Goal: Transaction & Acquisition: Subscribe to service/newsletter

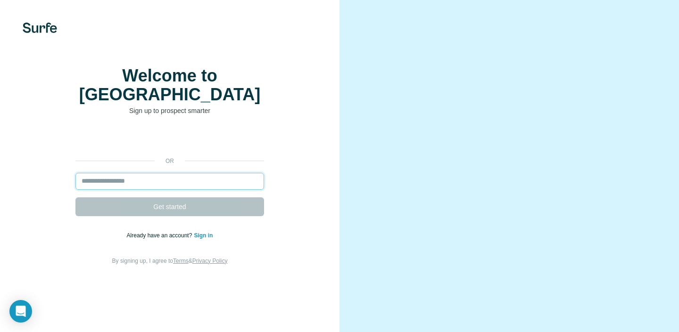
click at [141, 186] on input "email" at bounding box center [169, 181] width 189 height 17
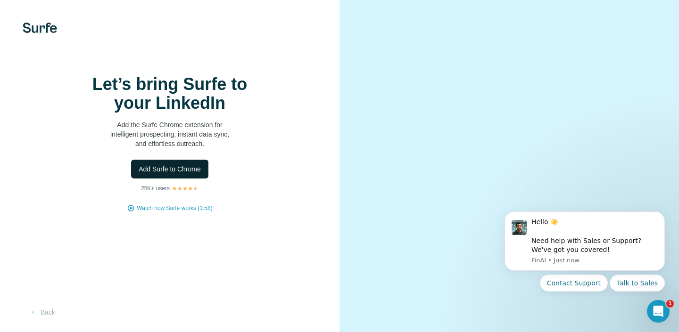
click at [184, 174] on span "Add Surfe to Chrome" at bounding box center [170, 169] width 62 height 9
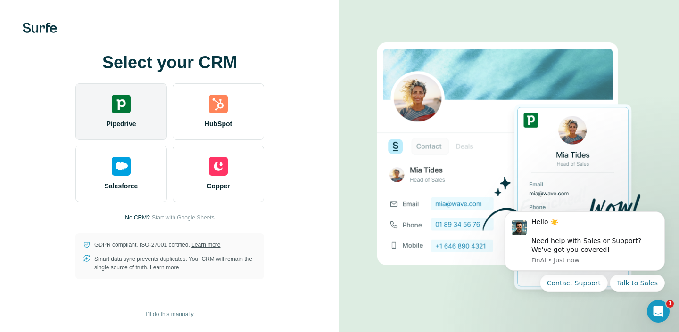
click at [124, 108] on img at bounding box center [121, 104] width 19 height 19
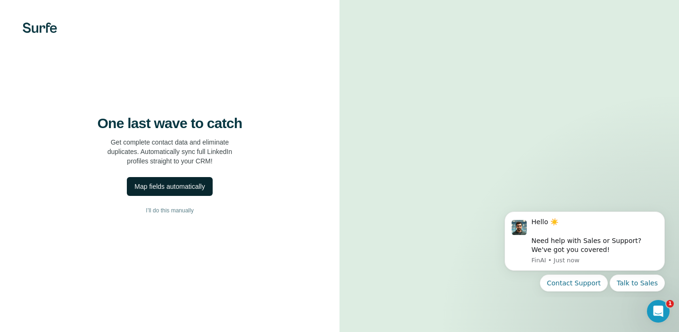
click at [169, 191] on div "Map fields automatically" at bounding box center [169, 186] width 70 height 9
